Goal: Information Seeking & Learning: Learn about a topic

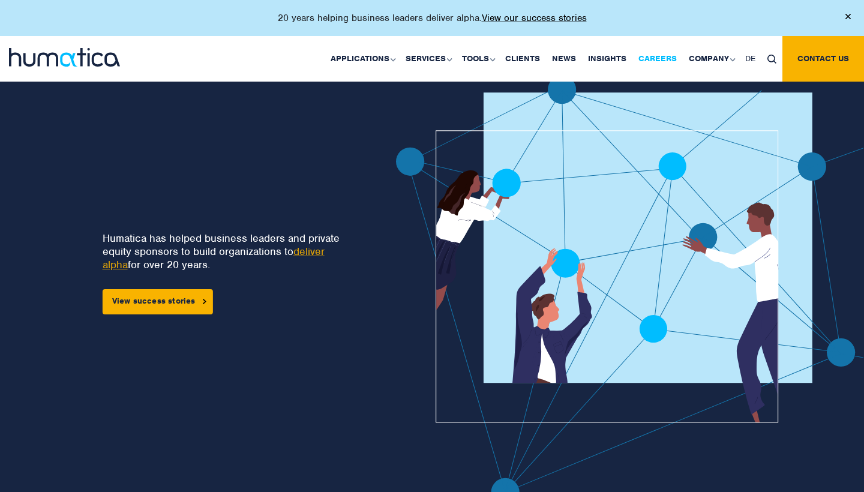
click at [665, 57] on link "Careers" at bounding box center [657, 59] width 50 height 46
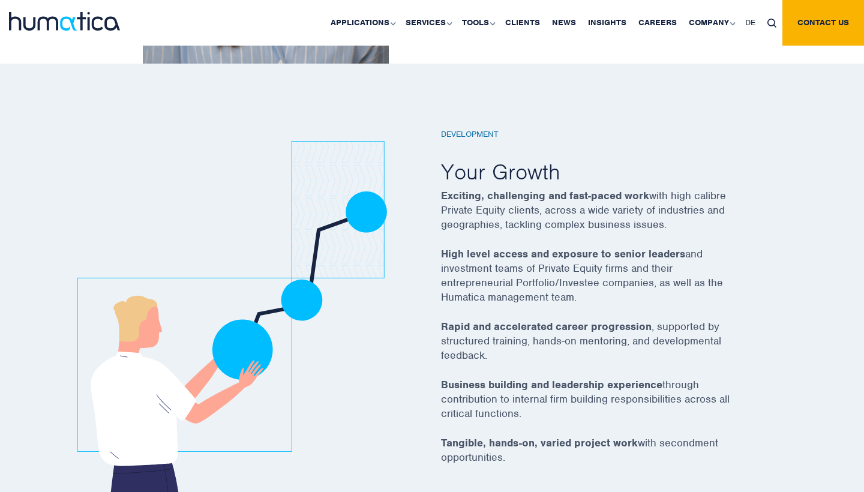
scroll to position [2022, 0]
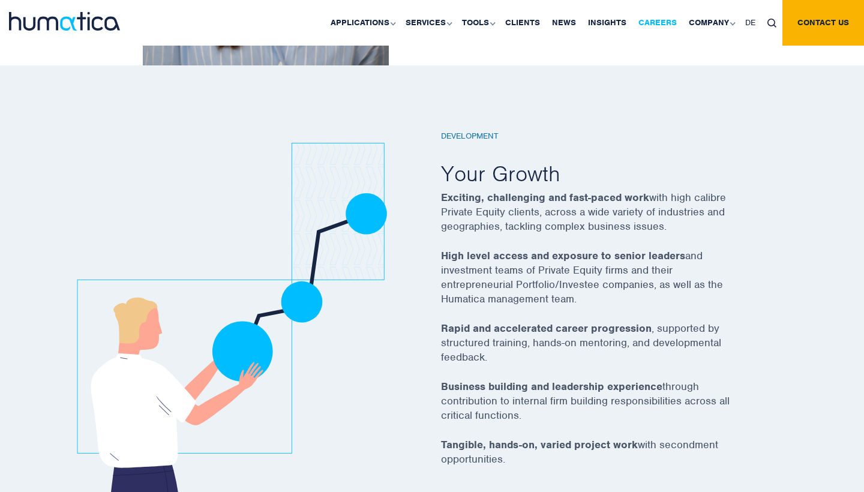
click at [647, 28] on link "Careers" at bounding box center [657, 23] width 50 height 46
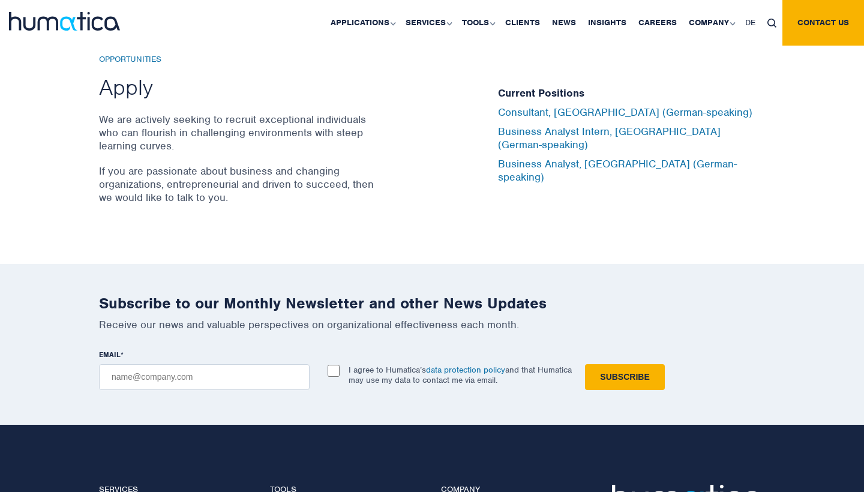
scroll to position [4027, 0]
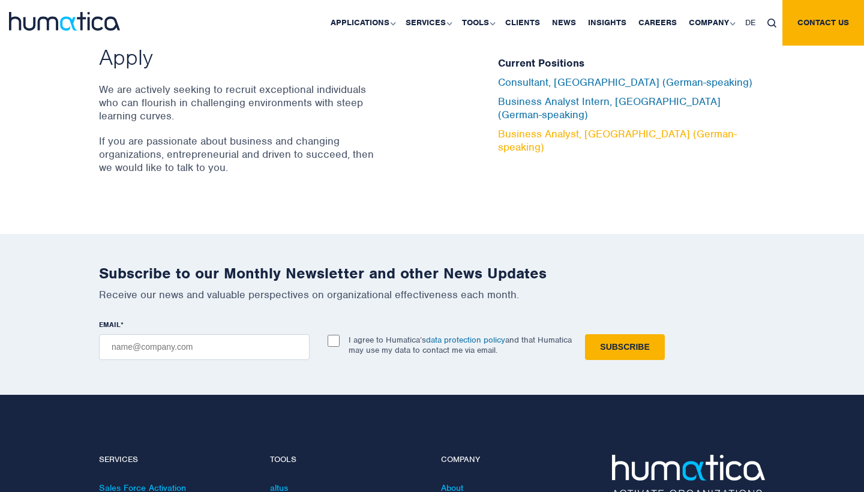
click at [513, 127] on link "Business Analyst, [GEOGRAPHIC_DATA] (German-speaking)" at bounding box center [617, 140] width 239 height 26
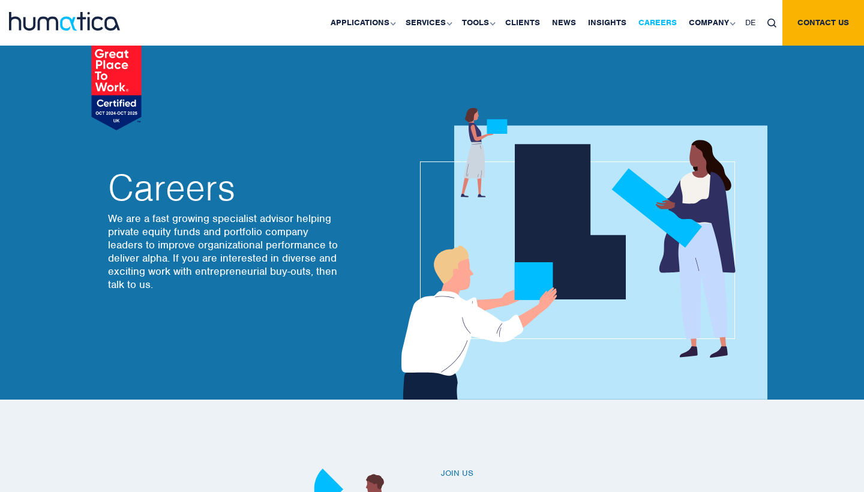
scroll to position [0, 0]
